Goal: Task Accomplishment & Management: Use online tool/utility

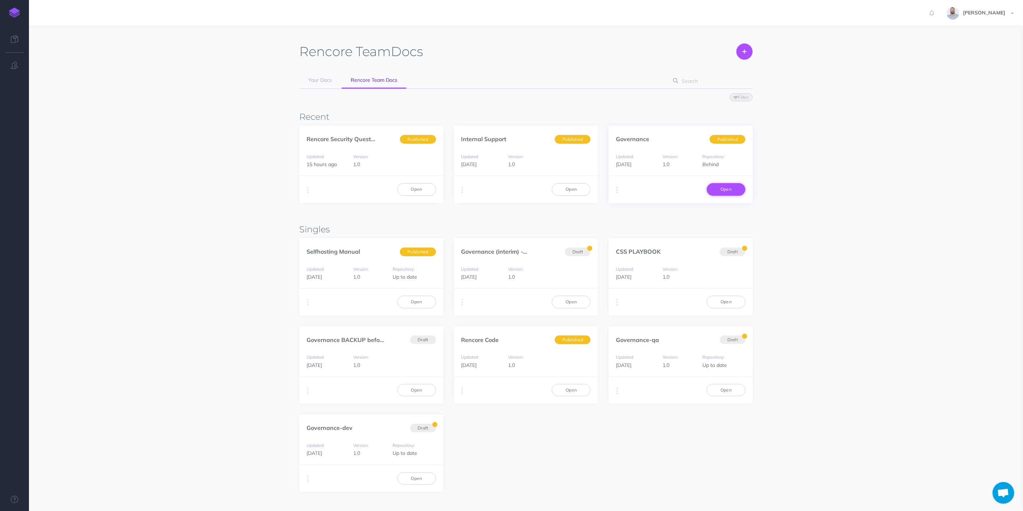
click at [731, 187] on link "Open" at bounding box center [726, 189] width 39 height 12
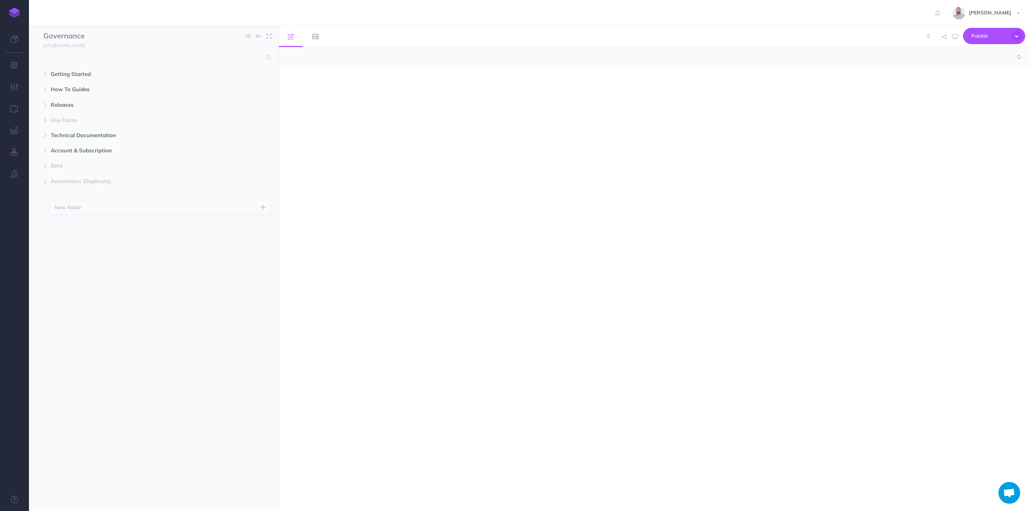
select select "null"
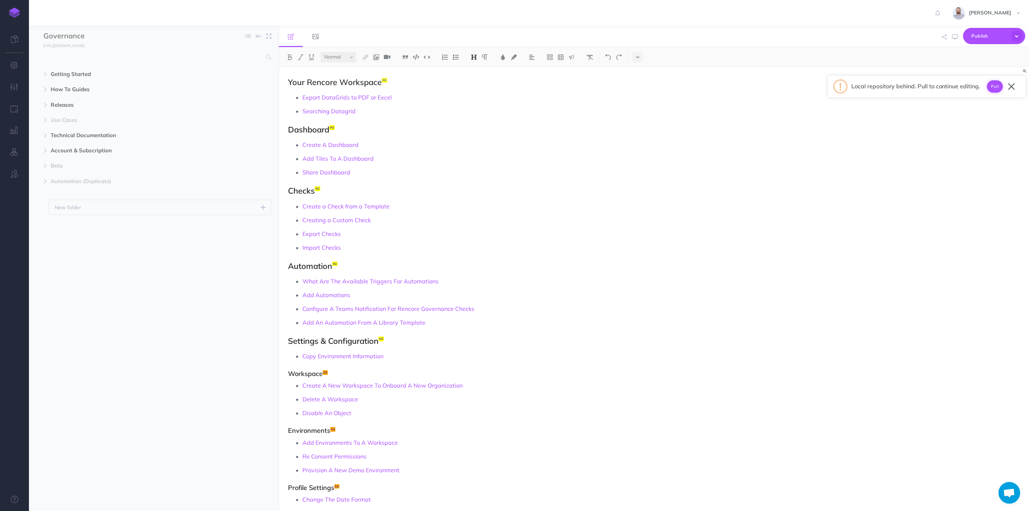
click at [998, 84] on button "Pull" at bounding box center [995, 86] width 16 height 12
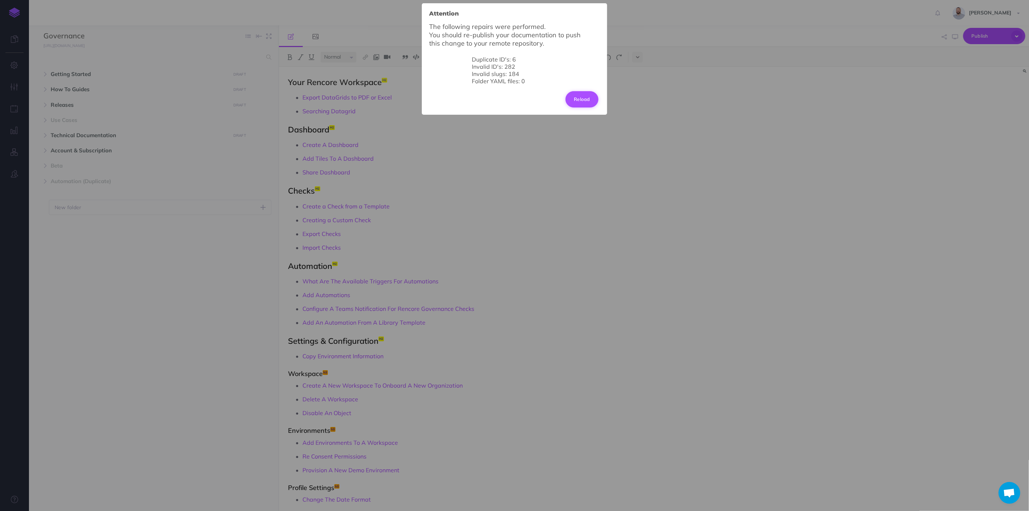
click at [580, 93] on button "Reload" at bounding box center [582, 99] width 33 height 16
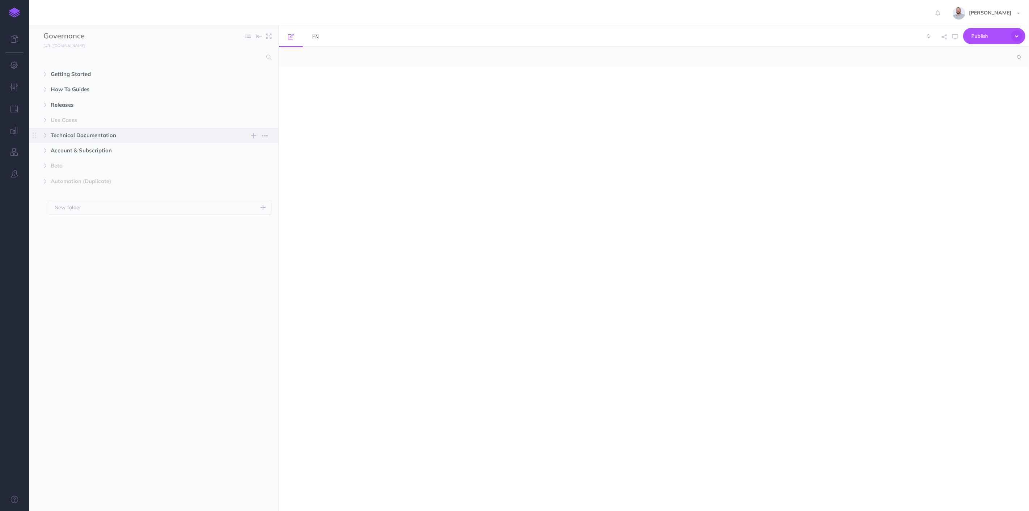
select select "null"
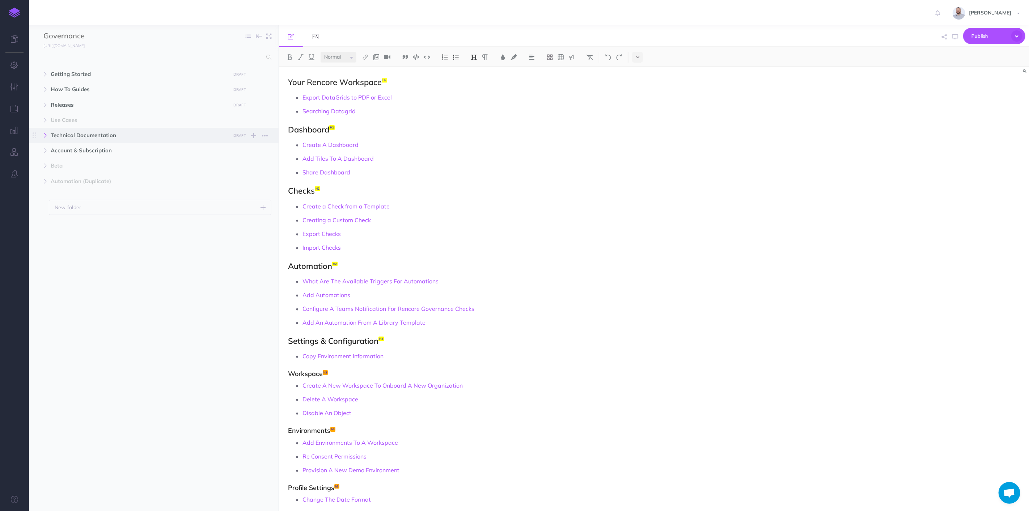
click at [46, 134] on icon "button" at bounding box center [45, 135] width 4 height 4
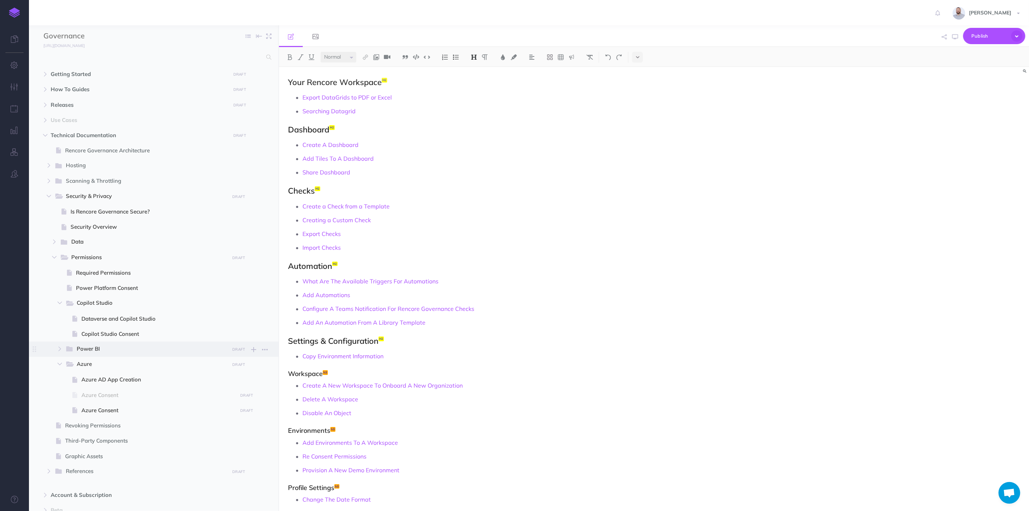
click at [105, 349] on span "Power BI" at bounding box center [151, 349] width 148 height 9
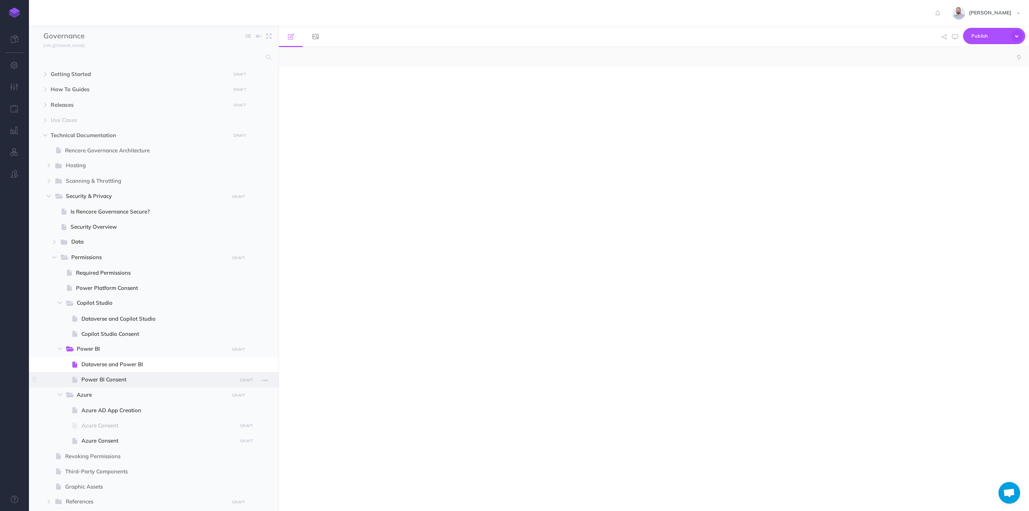
select select "null"
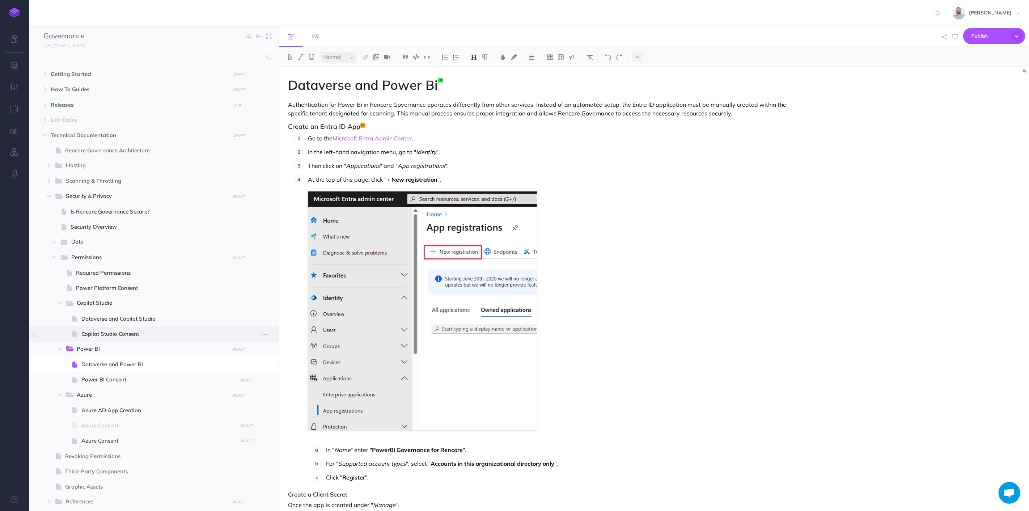
click at [117, 333] on span "Copilot Studio Consent" at bounding box center [158, 334] width 154 height 9
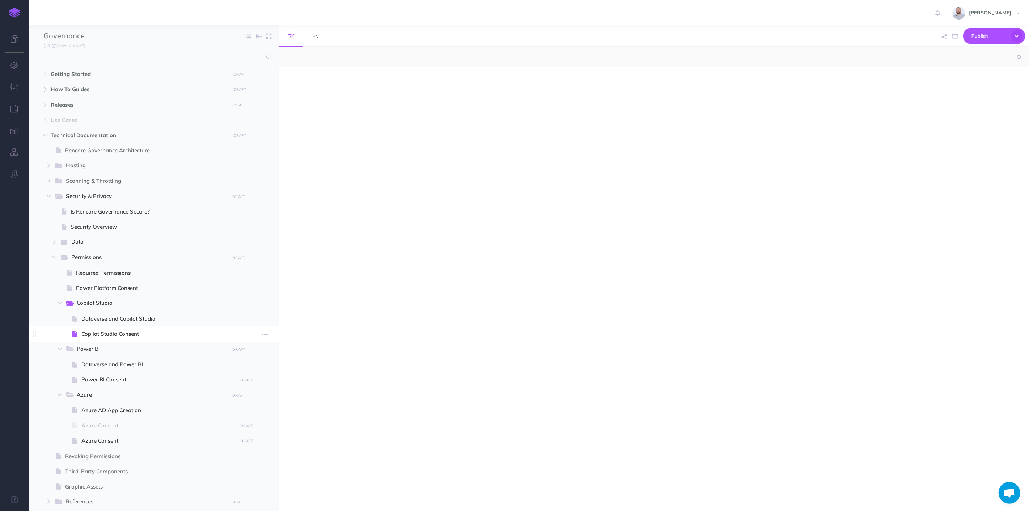
select select "null"
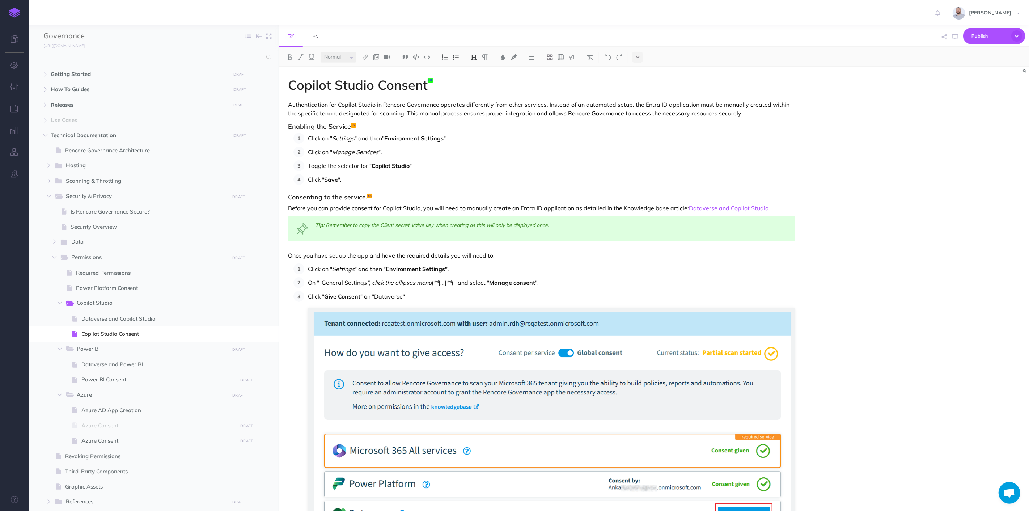
drag, startPoint x: 441, startPoint y: 281, endPoint x: 456, endPoint y: 279, distance: 16.0
click at [441, 280] on p "On "_General Setting s", click the ellipses menu ( ** [...] ** )_ and select " …" at bounding box center [551, 282] width 487 height 11
click at [441, 282] on p "On "_General Setting s", click the ellipses menu ( ** [...] ** )_ and select " …" at bounding box center [551, 282] width 487 height 11
drag, startPoint x: 445, startPoint y: 283, endPoint x: 463, endPoint y: 281, distance: 17.9
click at [445, 283] on p "On "_General Setting s", click the ellipses menu (...] ** )_ and select " Manag…" at bounding box center [551, 282] width 487 height 11
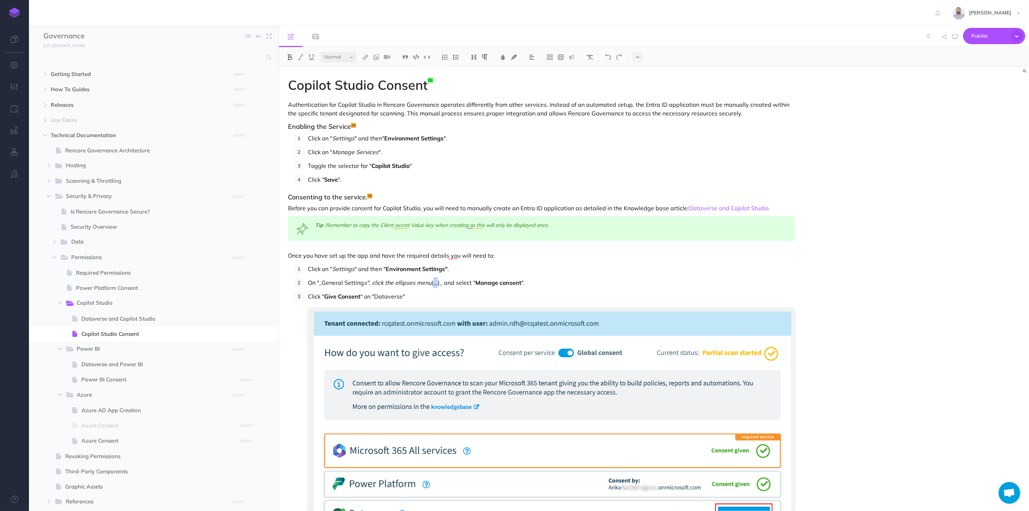
click at [293, 56] on button at bounding box center [290, 57] width 11 height 11
click at [464, 285] on p "On "_General Setting s", click the ellipses menu ( ... )_ and select " Manage c…" at bounding box center [551, 282] width 487 height 11
click at [993, 35] on span "Publish" at bounding box center [990, 35] width 36 height 11
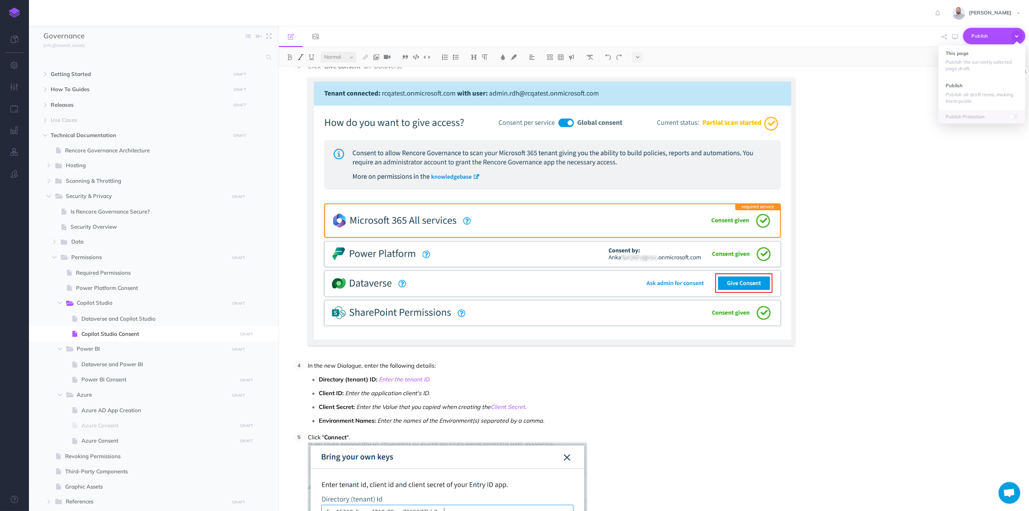
scroll to position [336, 0]
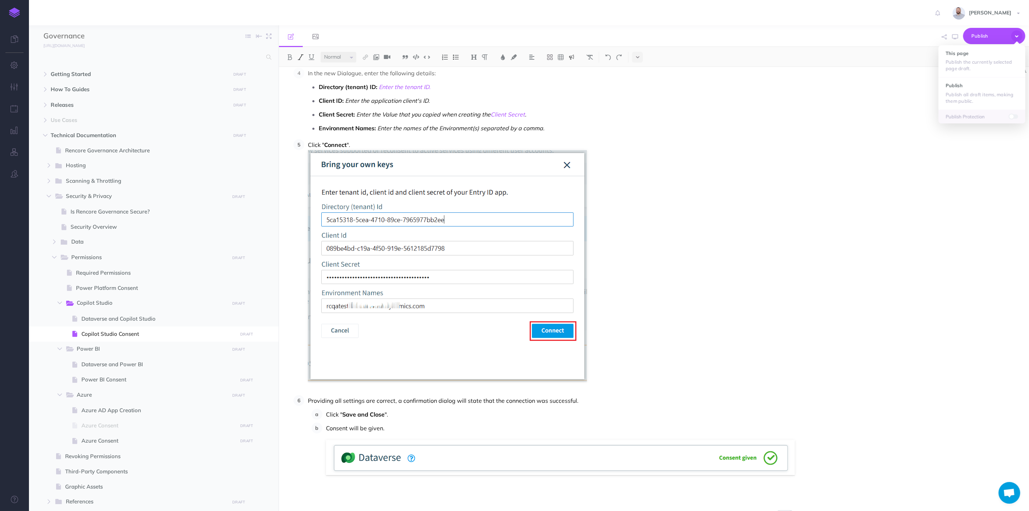
click at [678, 239] on p "Click " Connect "." at bounding box center [551, 265] width 487 height 253
